Goal: Task Accomplishment & Management: Use online tool/utility

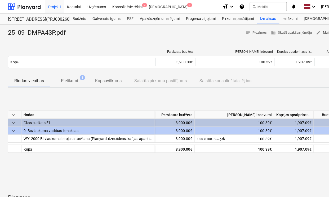
click at [320, 33] on span "edit" at bounding box center [318, 32] width 5 height 5
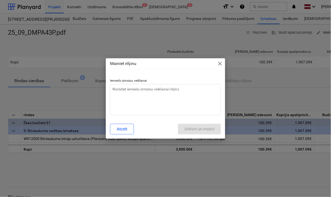
type textarea "x"
click at [112, 100] on textarea at bounding box center [165, 99] width 111 height 31
type textarea "N"
type textarea "x"
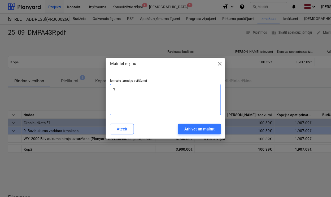
type textarea "Ne"
type textarea "x"
type textarea "Nep"
type textarea "x"
type textarea "Nepa"
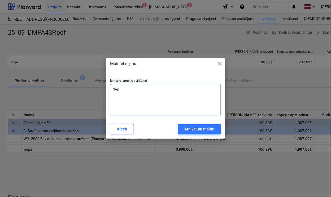
type textarea "x"
type textarea "Nepar"
type textarea "x"
type textarea "Nepare"
type textarea "x"
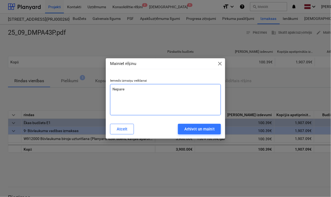
type textarea "Neparei"
type textarea "x"
type textarea "Nepareiz"
type textarea "x"
type textarea "Nepareiza"
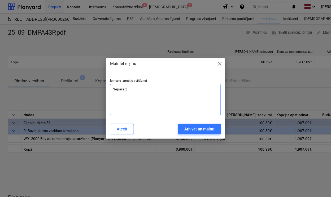
type textarea "x"
type textarea "Nepareiza"
type textarea "x"
type textarea "Nepareiza s"
type textarea "x"
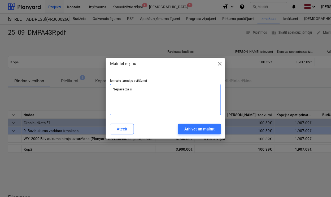
type textarea "Nepareiza su"
type textarea "x"
type textarea "Nepareiza sum"
type textarea "x"
type textarea "Nepareiza summ"
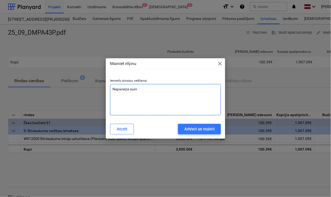
type textarea "x"
type textarea "Nepareiza summa"
type textarea "x"
type textarea "Nepareiza summa"
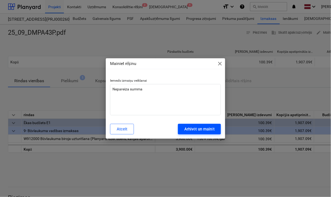
click at [197, 132] on div "Arhivēt un mainīt" at bounding box center [199, 129] width 30 height 7
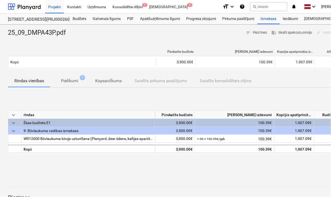
type textarea "x"
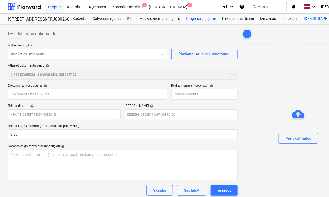
type input "25_09_DMPA43P.pdf"
type input "25/09/DMPA43P"
type input "15 Sep 2025"
type input "29 Sep 2025"
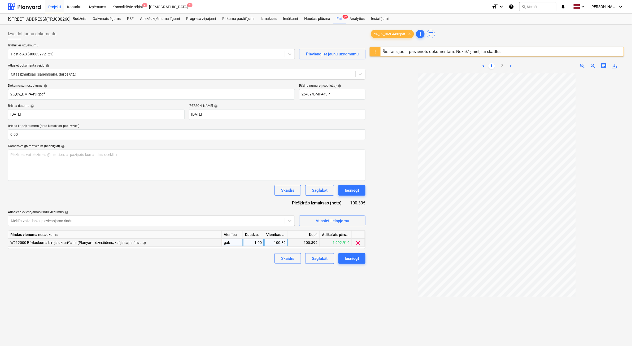
click at [276, 197] on div "100.39" at bounding box center [275, 243] width 19 height 8
type input "111,62"
click at [273, 197] on div "100.39" at bounding box center [275, 243] width 19 height 8
type input "111.62"
click at [331, 197] on div "Iesniegt" at bounding box center [352, 258] width 14 height 7
